Goal: Task Accomplishment & Management: Use online tool/utility

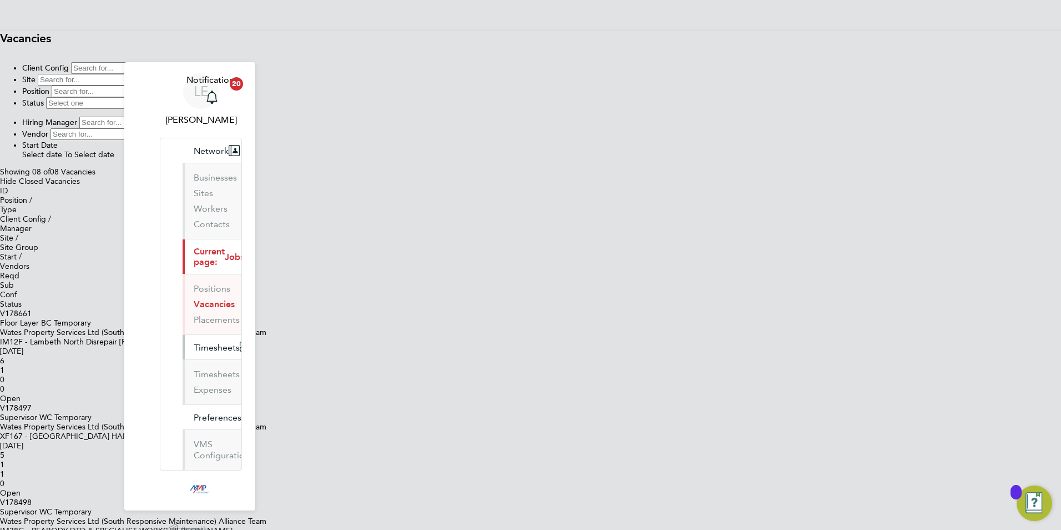
click at [194, 342] on span "Timesheets" at bounding box center [217, 347] width 46 height 11
click at [194, 369] on link "Timesheets" at bounding box center [217, 374] width 46 height 11
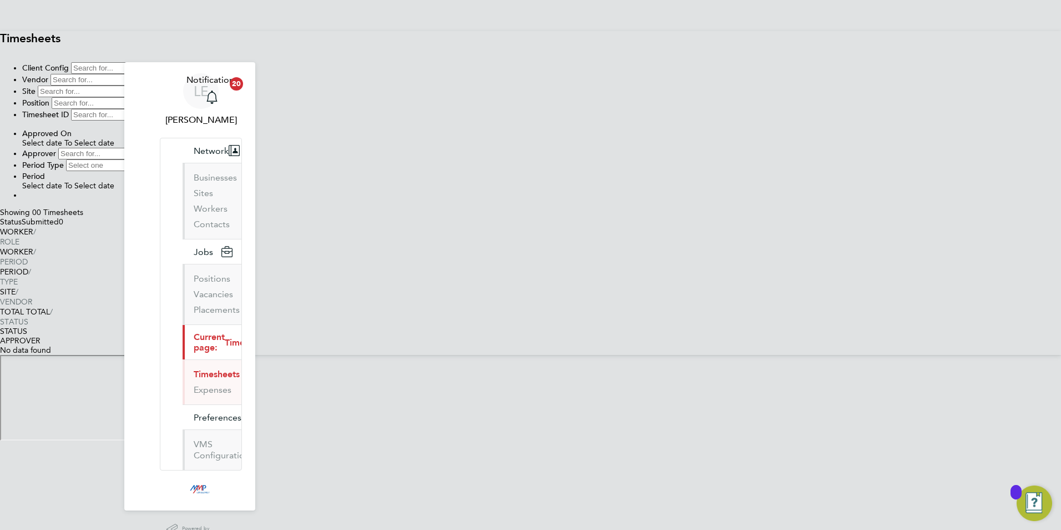
click at [0, 52] on button "New Timesheet" at bounding box center [0, 52] width 0 height 0
click at [22, 510] on span "[DATE]" at bounding box center [22, 510] width 0 height 0
click at [0, 522] on span "23" at bounding box center [0, 522] width 0 height 0
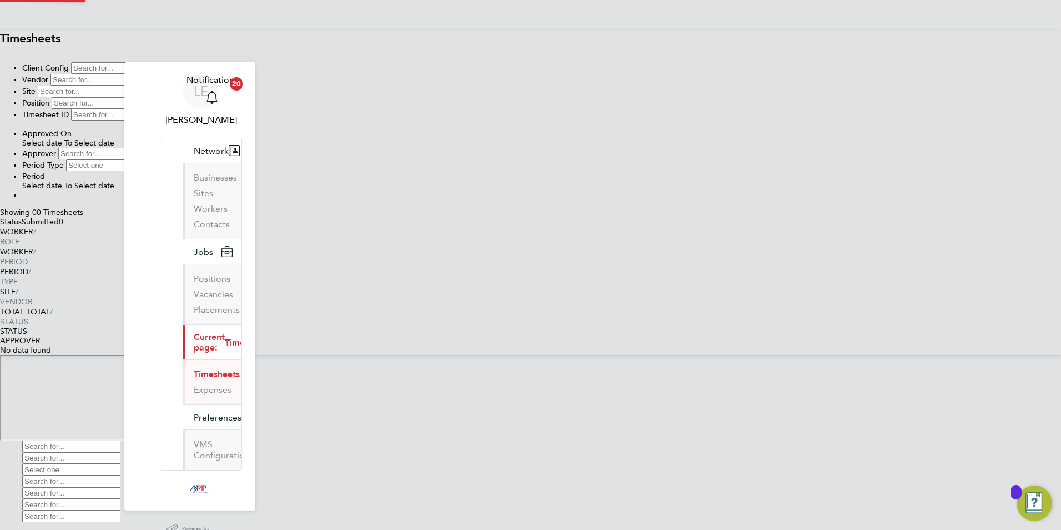
scroll to position [691, 430]
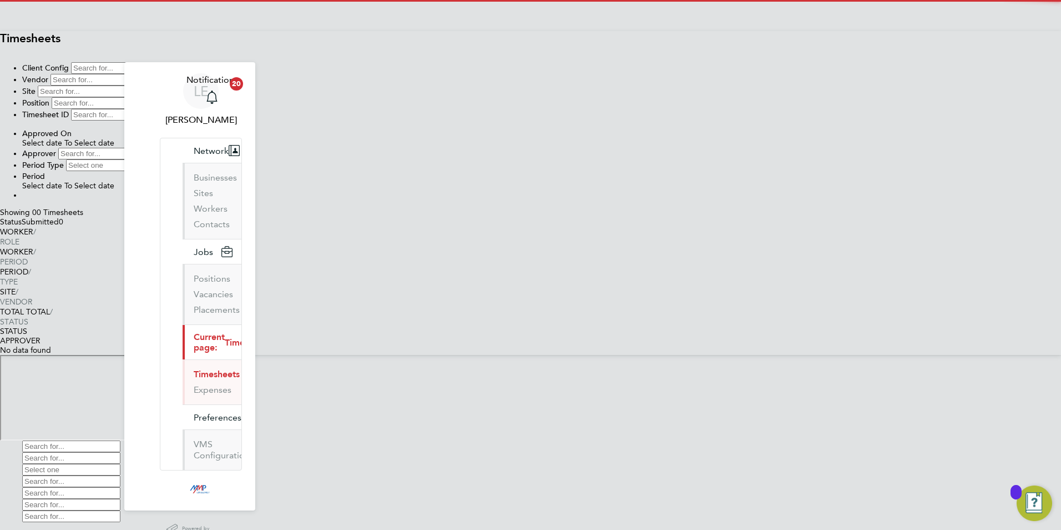
click at [0, 522] on label "Hide created timesheets" at bounding box center [0, 522] width 0 height 0
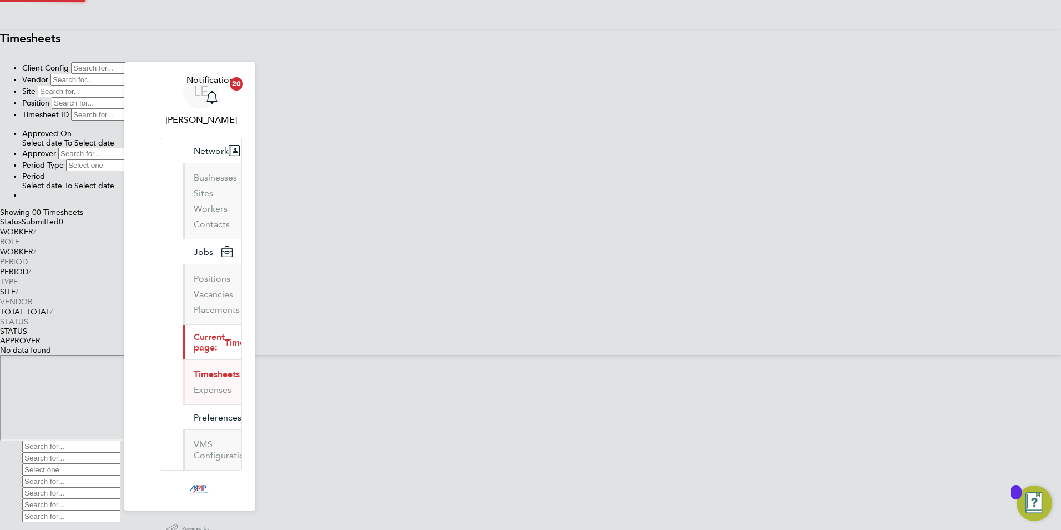
click at [600, 522] on div at bounding box center [514, 522] width 1028 height 0
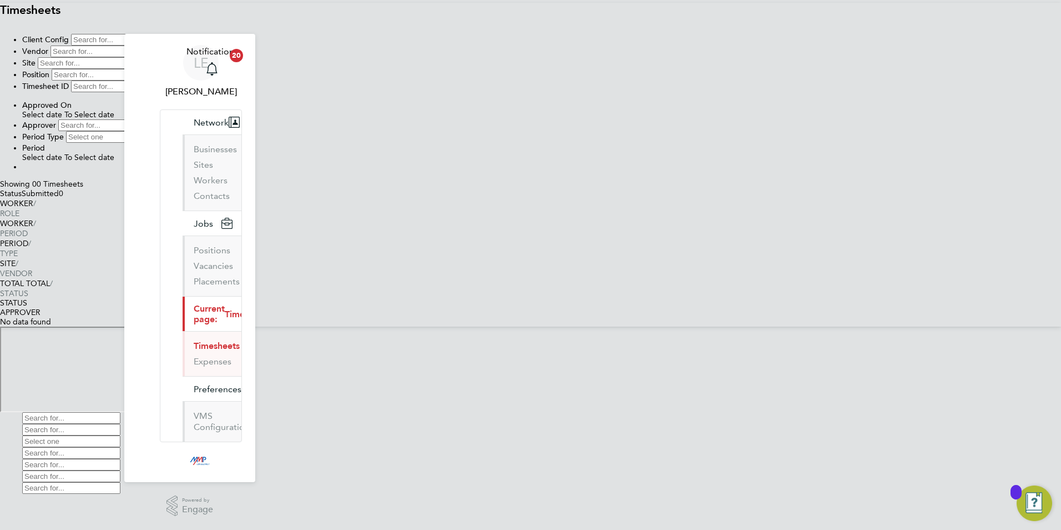
scroll to position [611, 0]
click at [0, 494] on span "Timesheet created" at bounding box center [0, 494] width 0 height 0
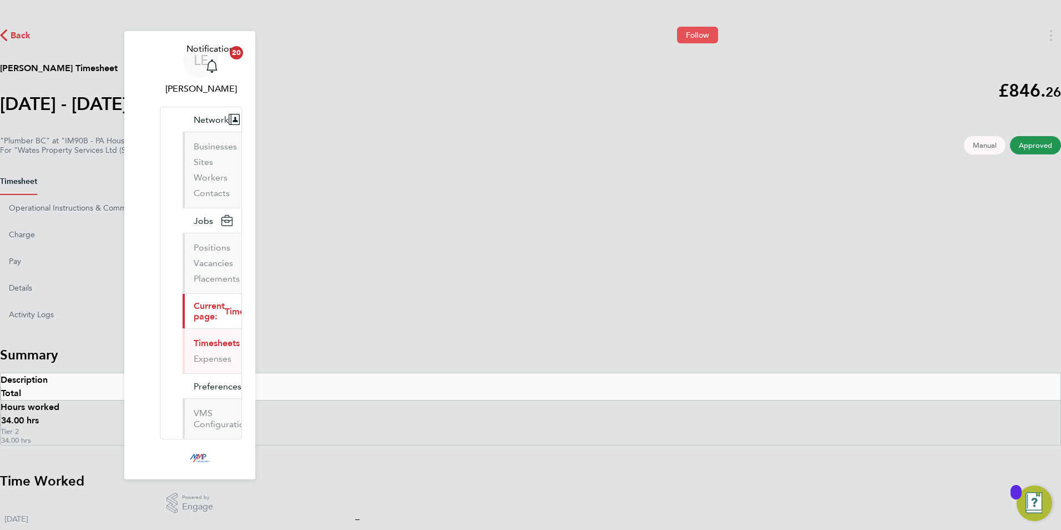
click at [711, 43] on button "Follow" at bounding box center [697, 35] width 41 height 17
click at [31, 40] on span "Back" at bounding box center [15, 34] width 31 height 11
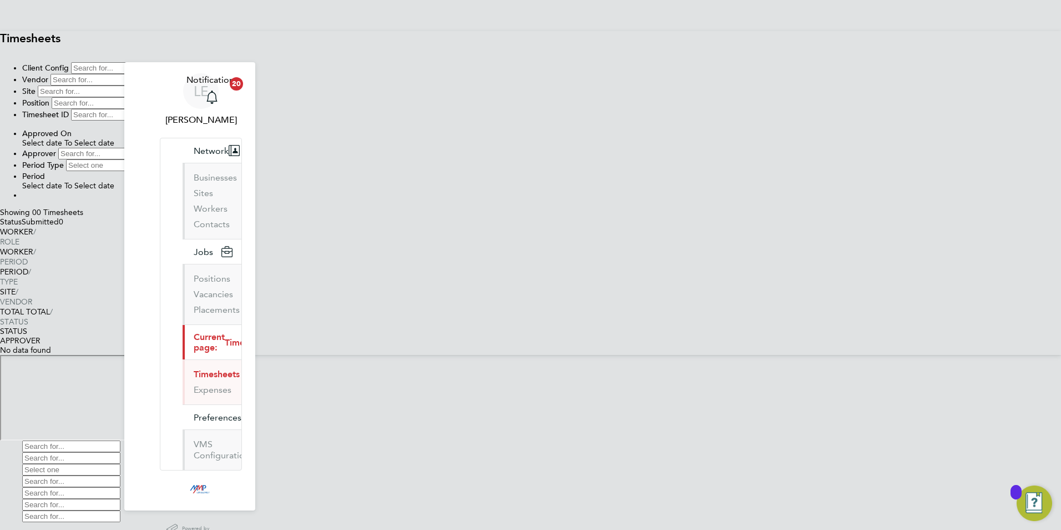
click at [731, 440] on div at bounding box center [514, 440] width 1028 height 0
